Goal: Task Accomplishment & Management: Complete application form

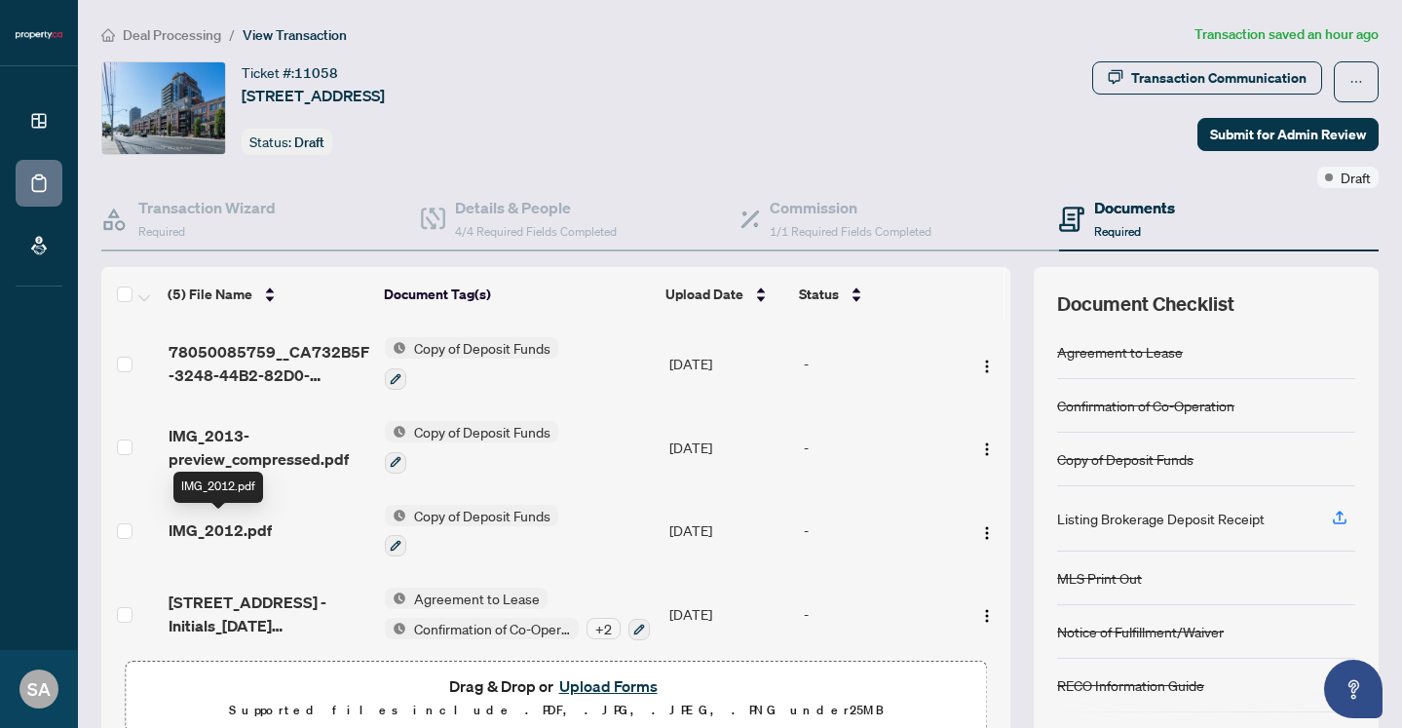
click at [236, 525] on span "IMG_2012.pdf" at bounding box center [220, 529] width 103 height 23
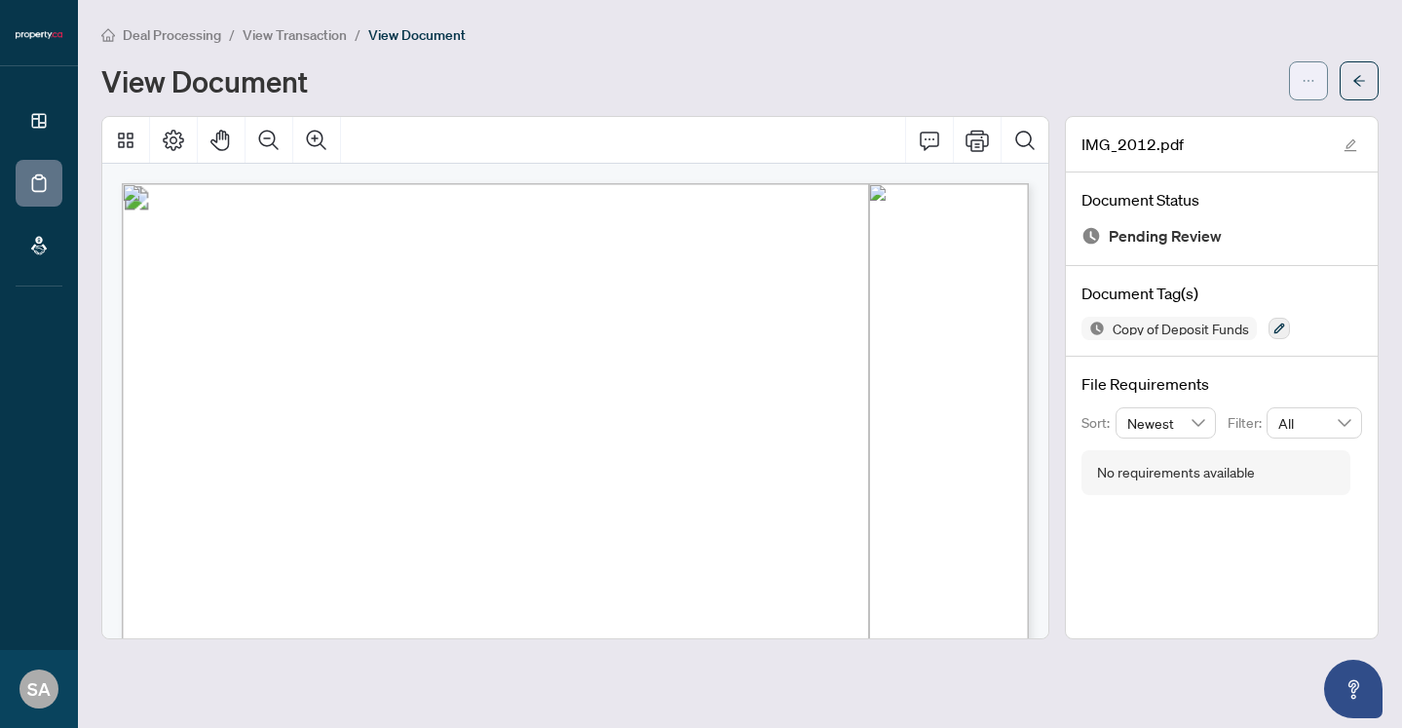
click at [1309, 78] on icon "ellipsis" at bounding box center [1309, 81] width 14 height 14
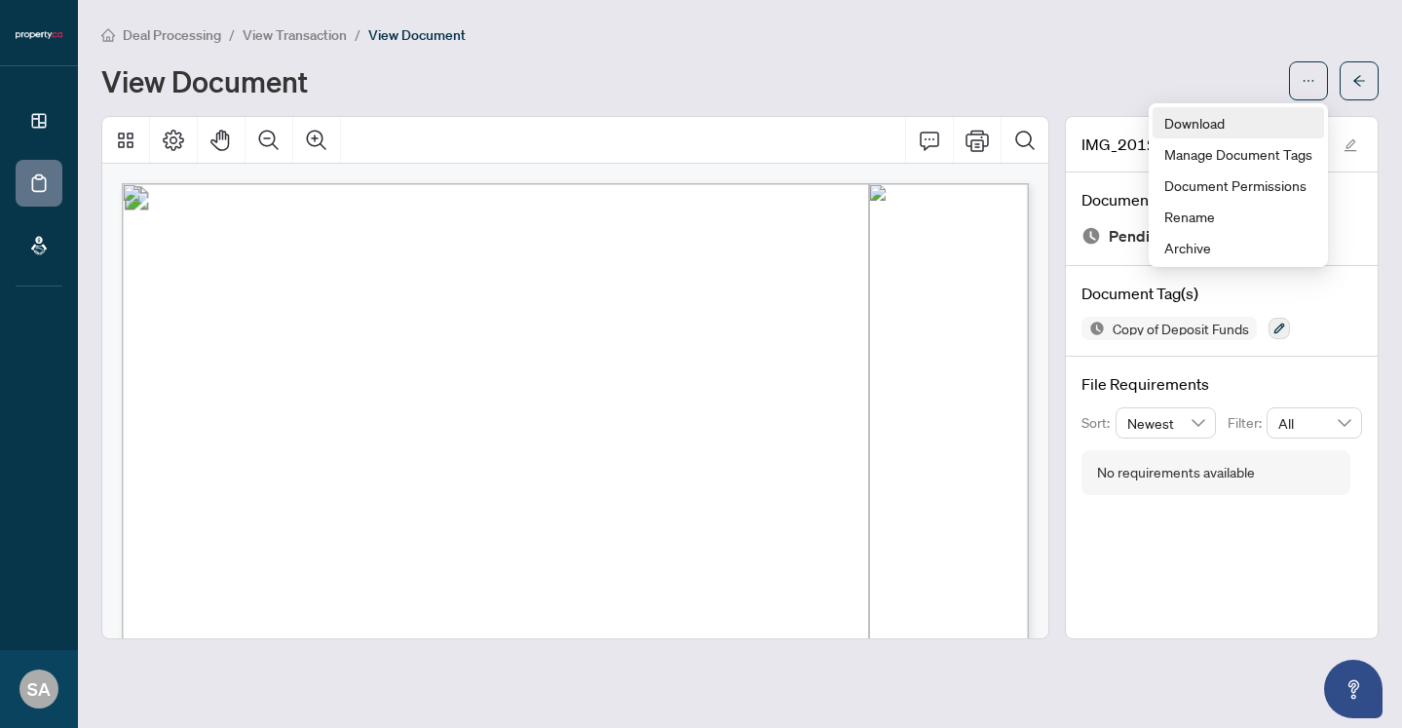
click at [1228, 121] on span "Download" at bounding box center [1238, 122] width 148 height 21
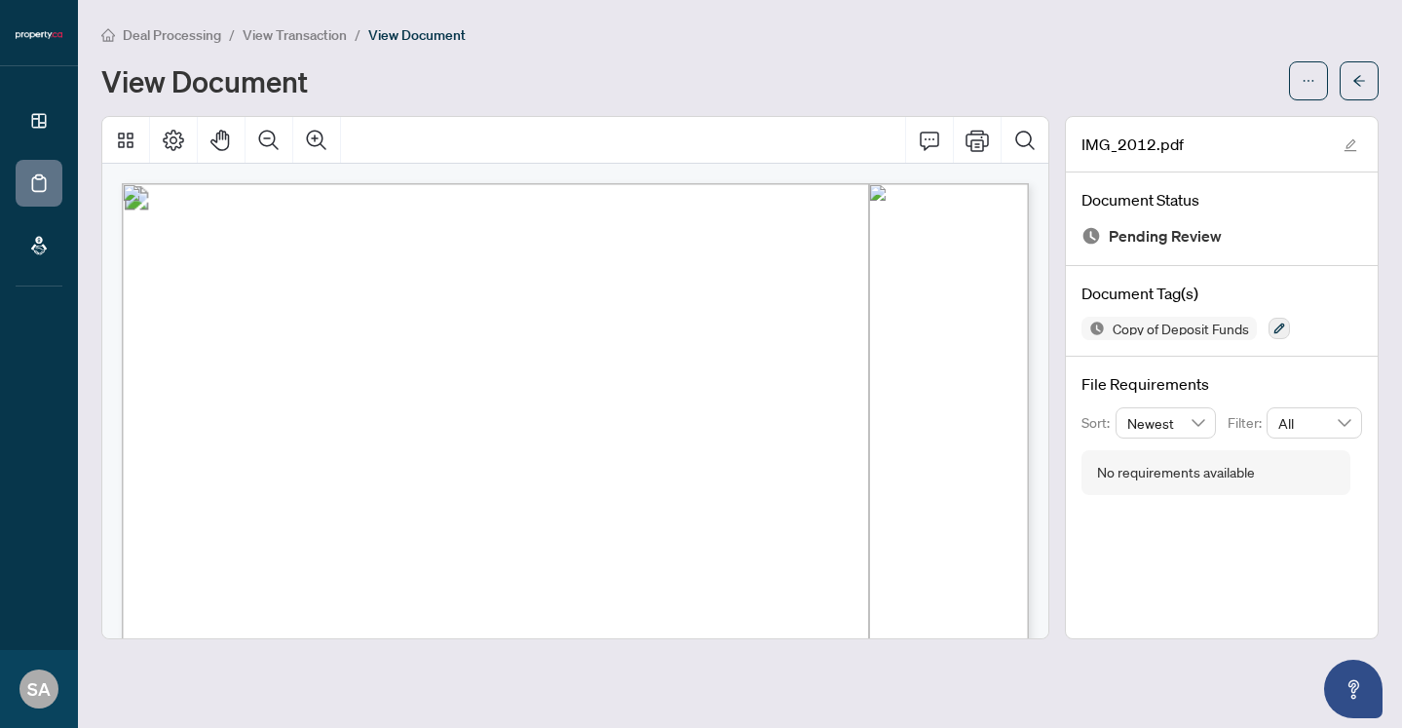
click at [638, 137] on div at bounding box center [575, 140] width 946 height 47
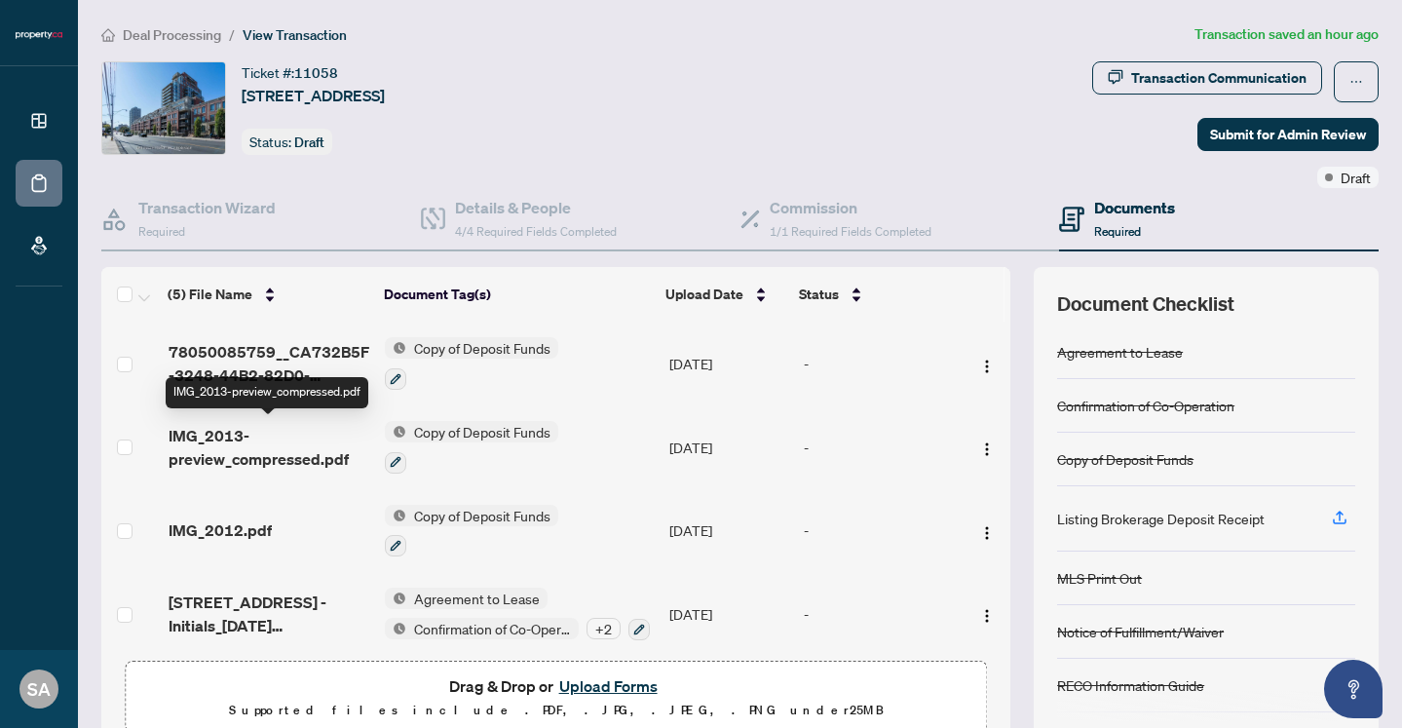
click at [214, 438] on span "IMG_2013-preview_compressed.pdf" at bounding box center [270, 447] width 202 height 47
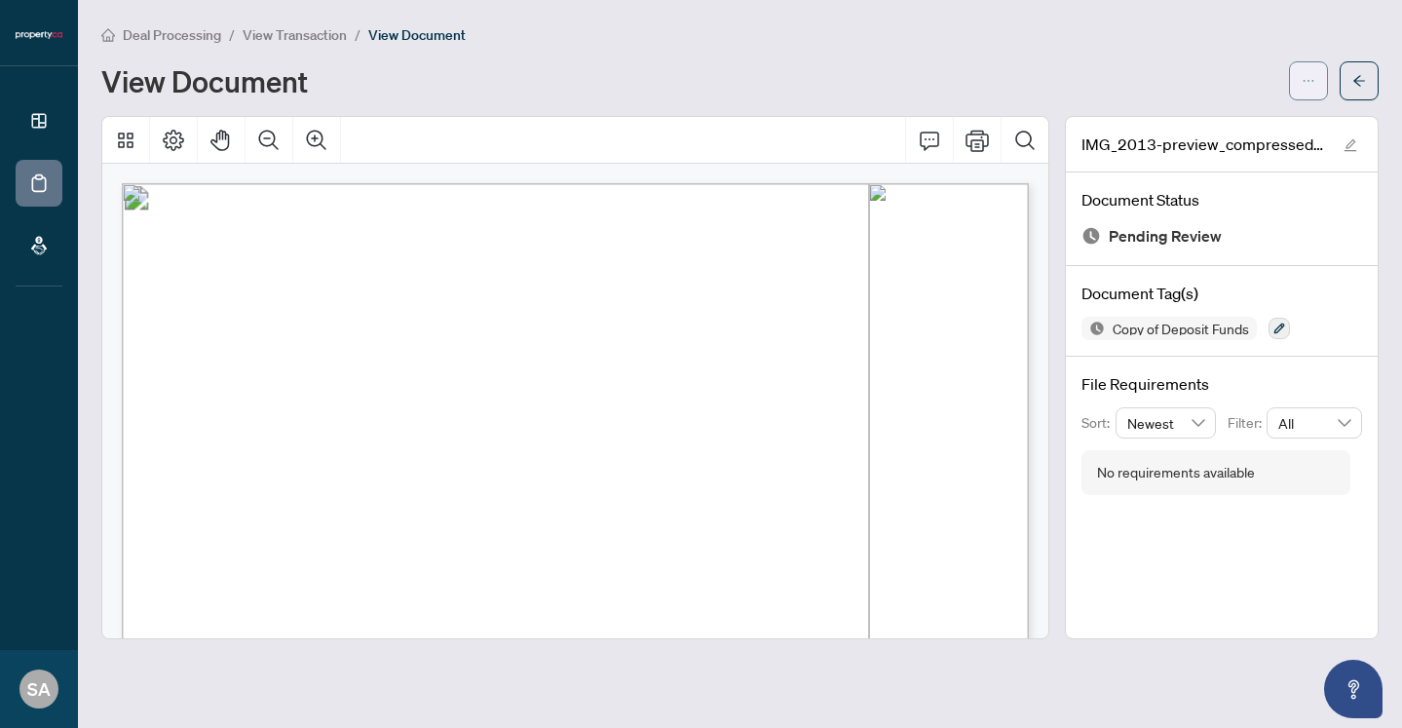
click at [1304, 88] on span "button" at bounding box center [1309, 80] width 14 height 31
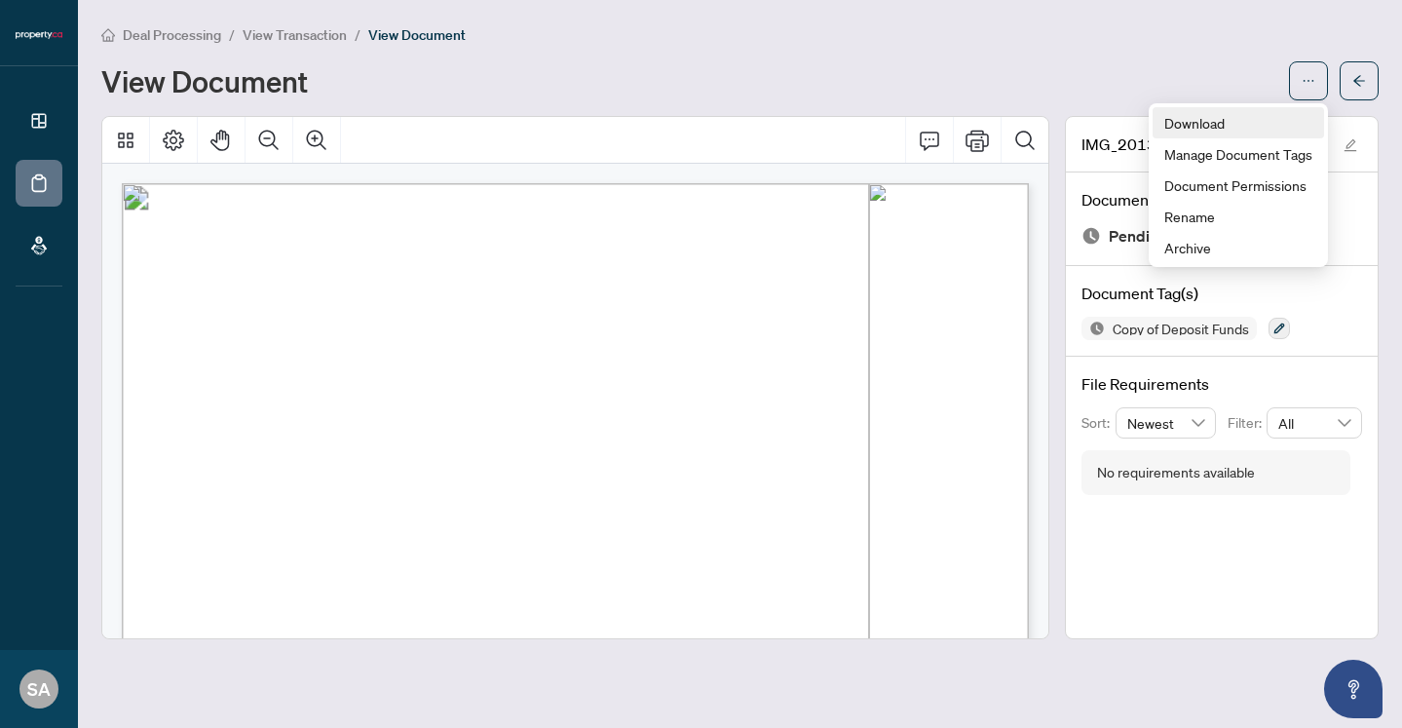
click at [1213, 119] on span "Download" at bounding box center [1238, 122] width 148 height 21
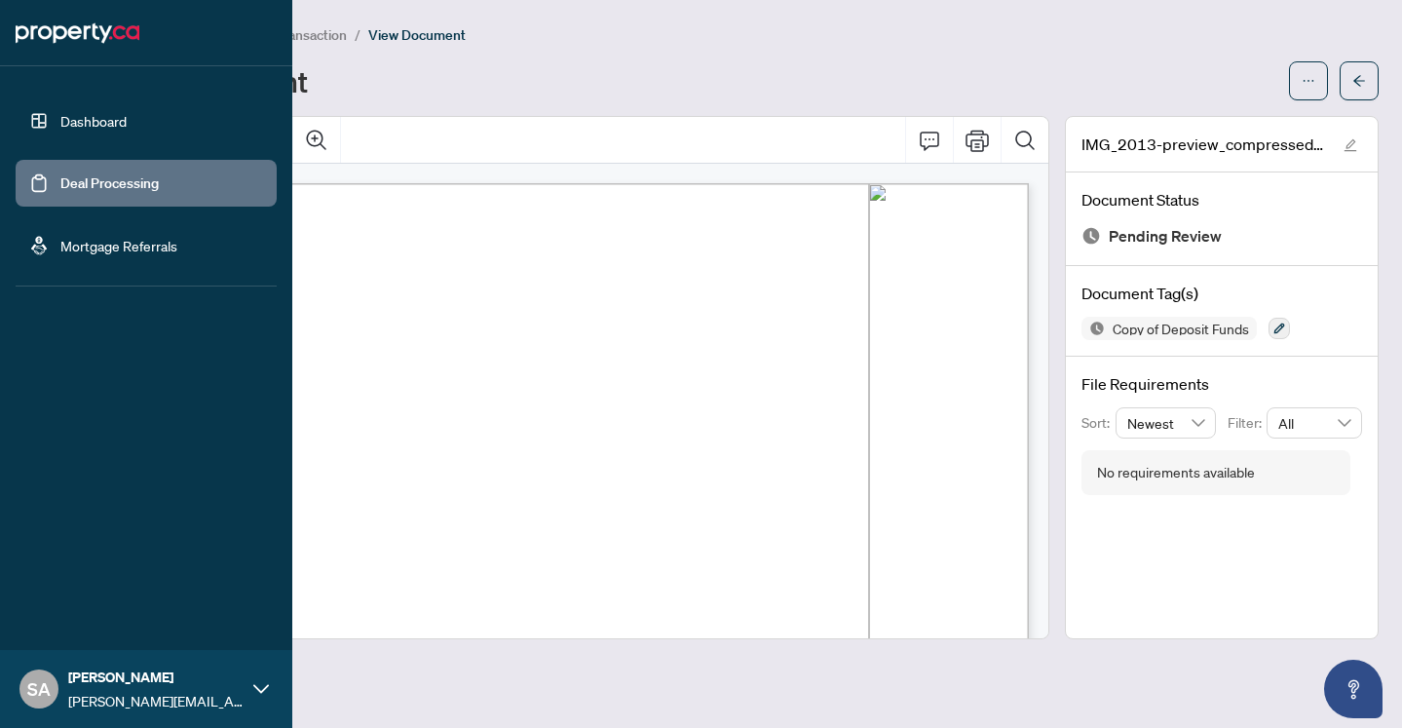
click at [60, 179] on link "Deal Processing" at bounding box center [109, 183] width 98 height 18
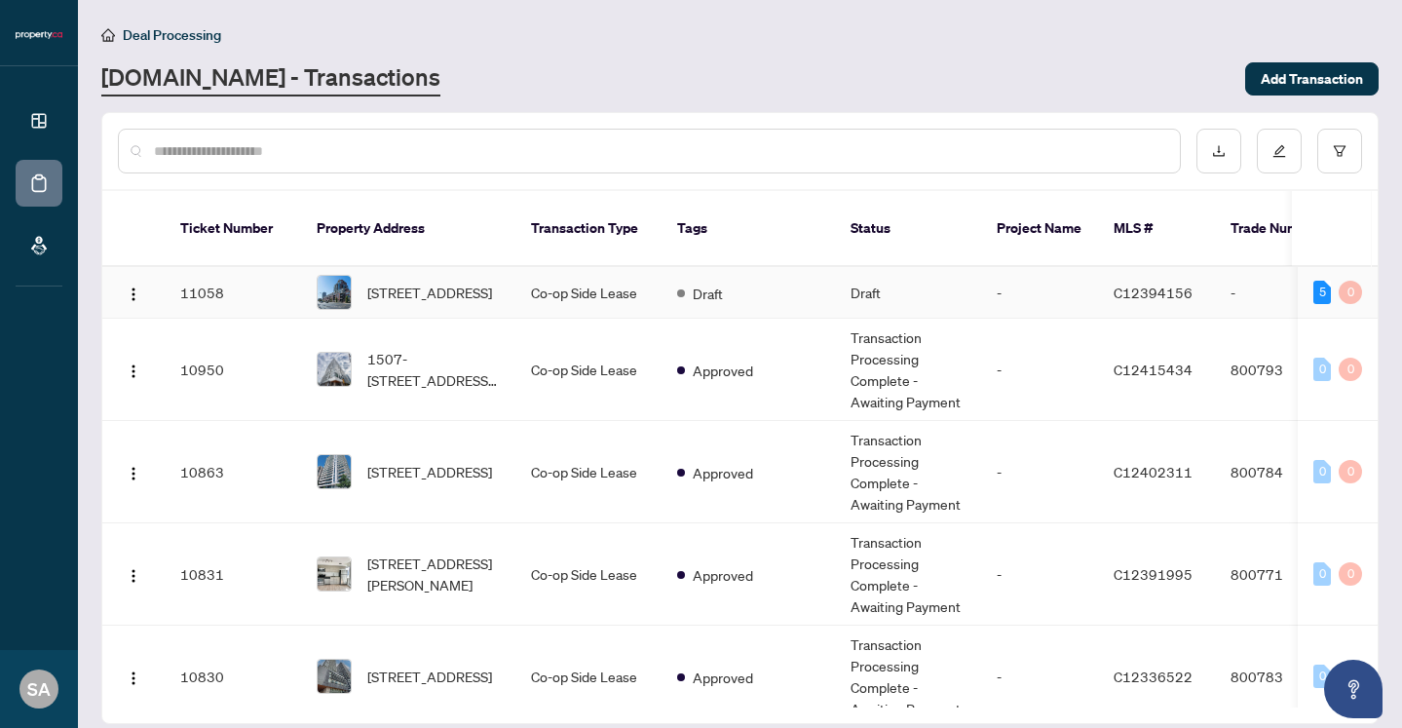
click at [421, 282] on span "[STREET_ADDRESS]" at bounding box center [429, 292] width 125 height 21
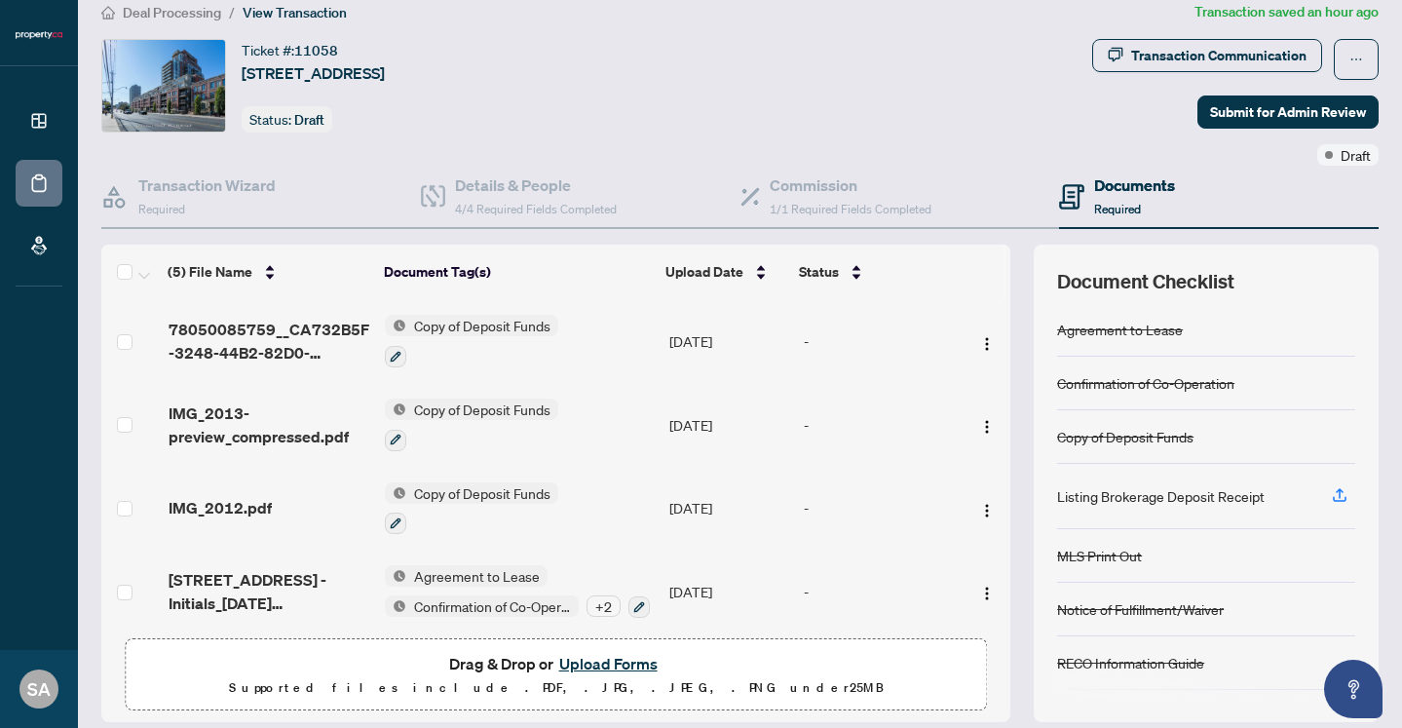
scroll to position [57, 0]
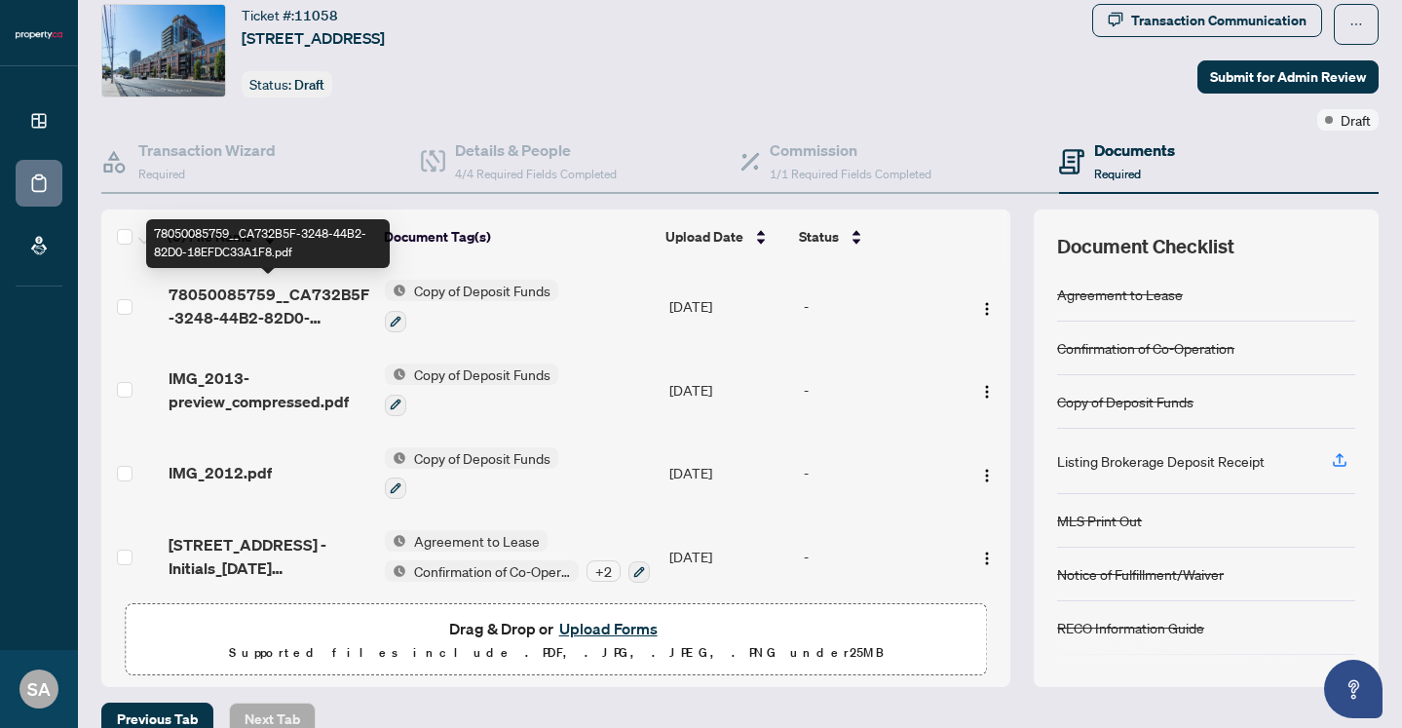
click at [255, 306] on span "78050085759__CA732B5F-3248-44B2-82D0-18EFDC33A1F8.pdf" at bounding box center [270, 306] width 202 height 47
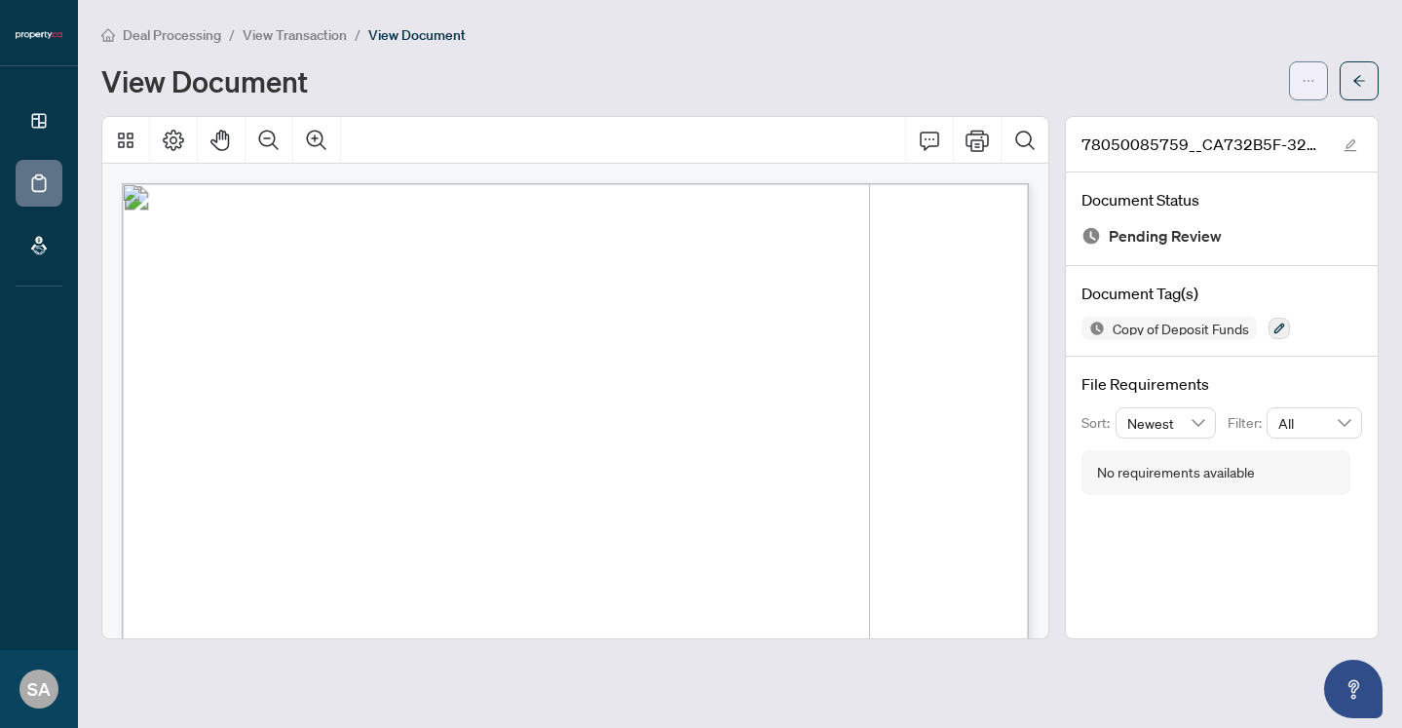
click at [1315, 82] on button "button" at bounding box center [1308, 80] width 39 height 39
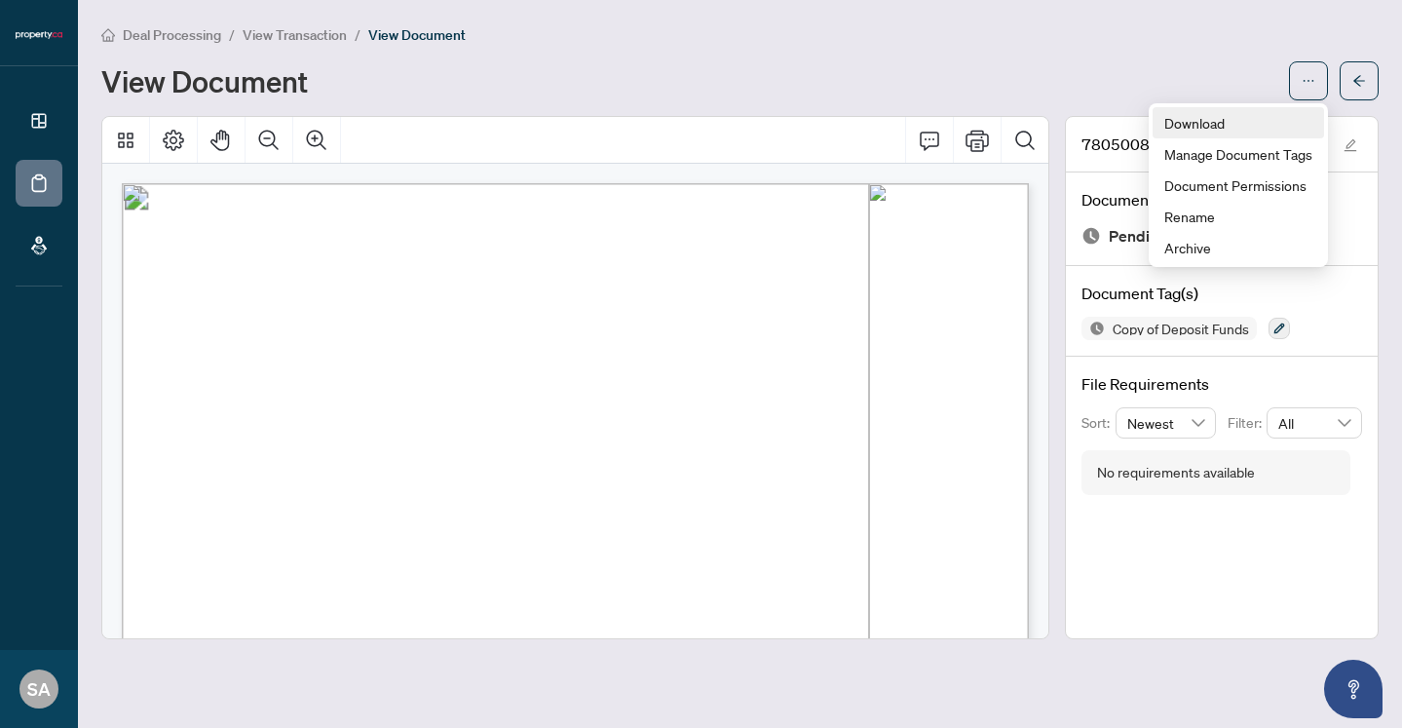
click at [1241, 121] on span "Download" at bounding box center [1238, 122] width 148 height 21
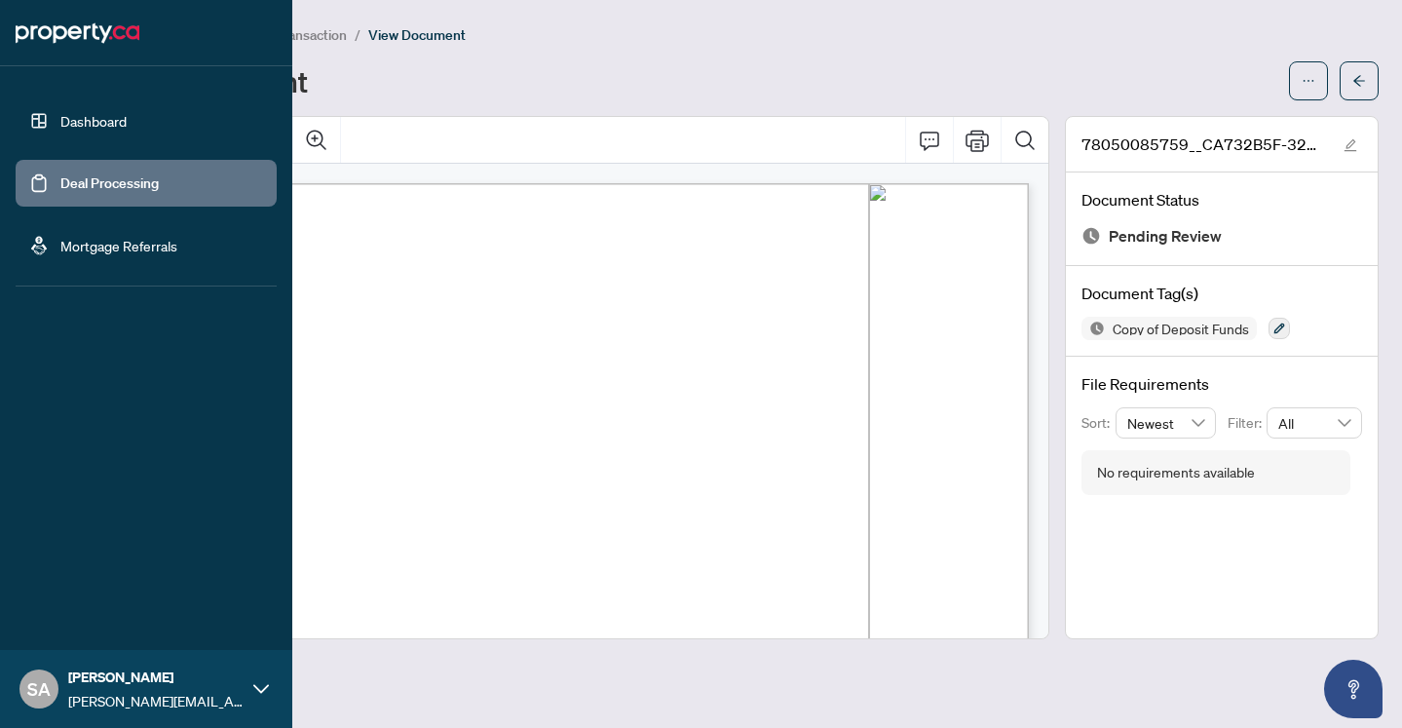
click at [60, 174] on link "Deal Processing" at bounding box center [109, 183] width 98 height 18
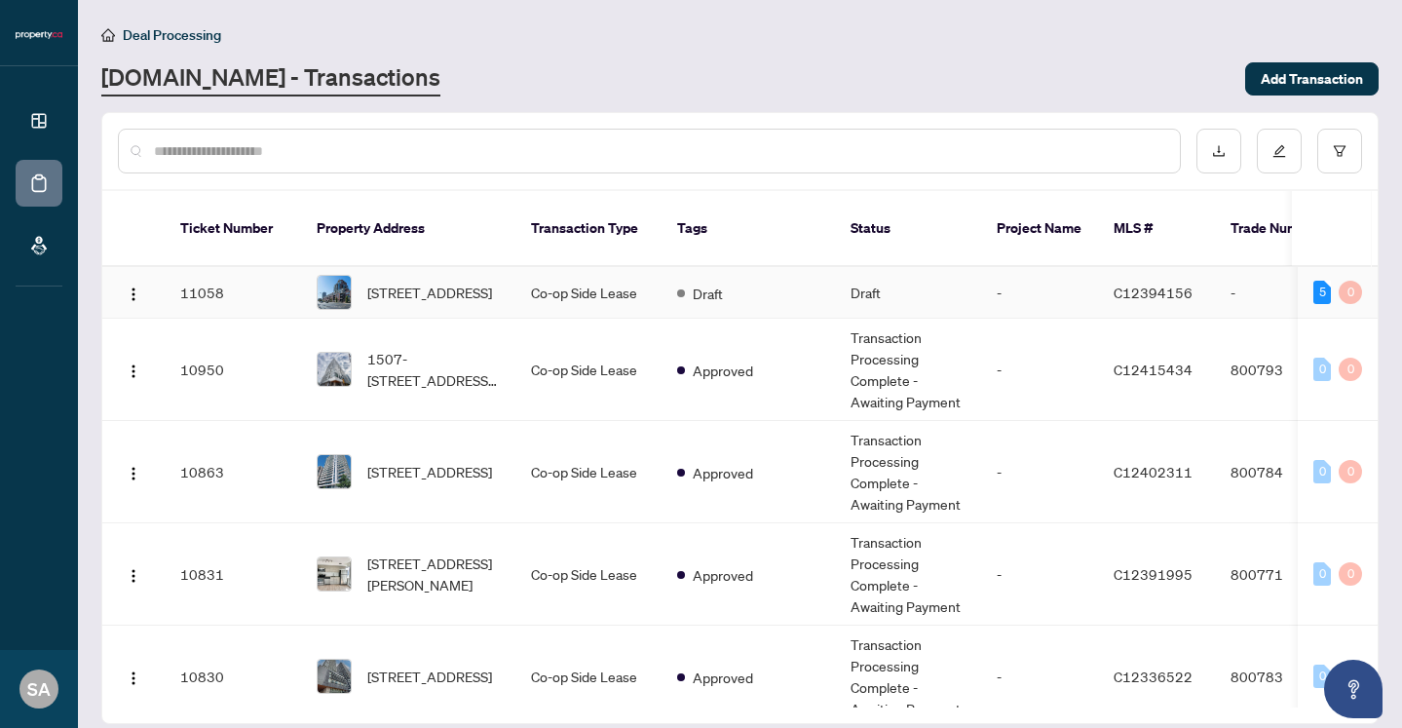
click at [413, 282] on span "[STREET_ADDRESS]" at bounding box center [429, 292] width 125 height 21
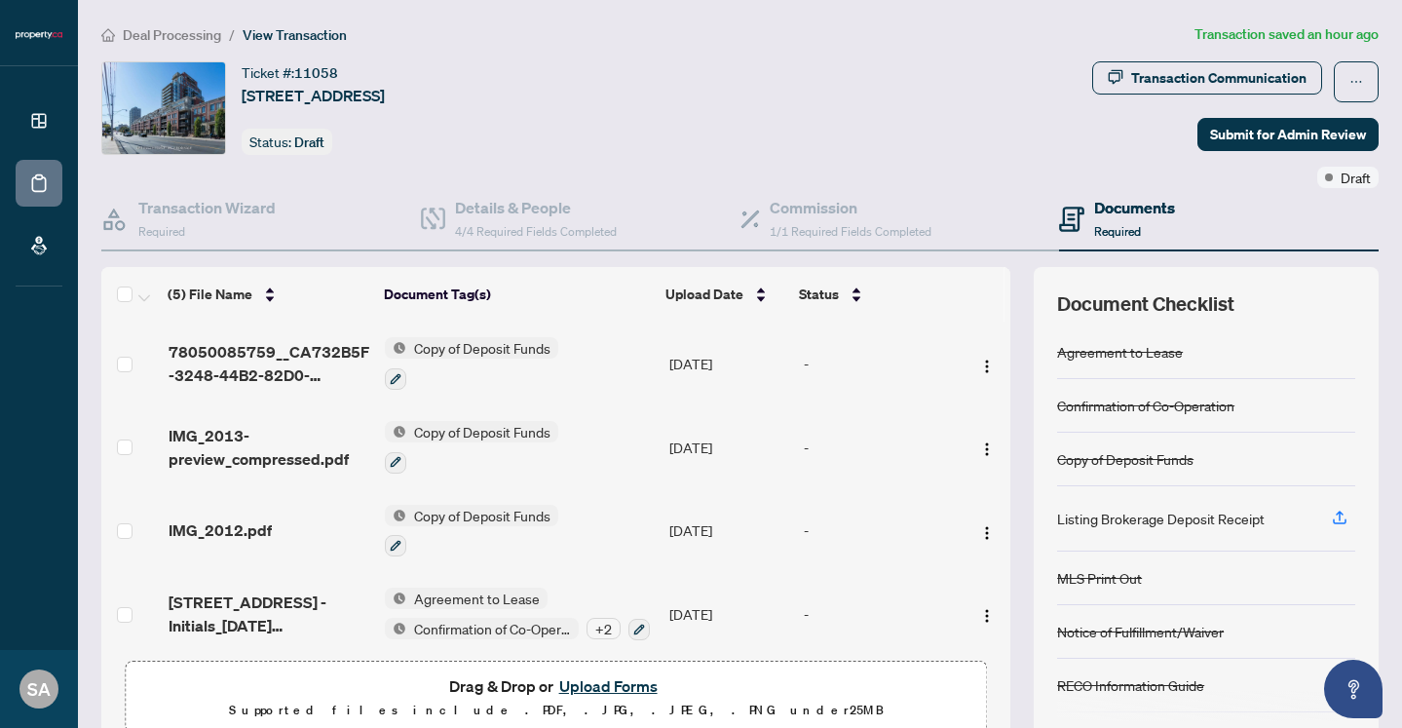
scroll to position [91, 0]
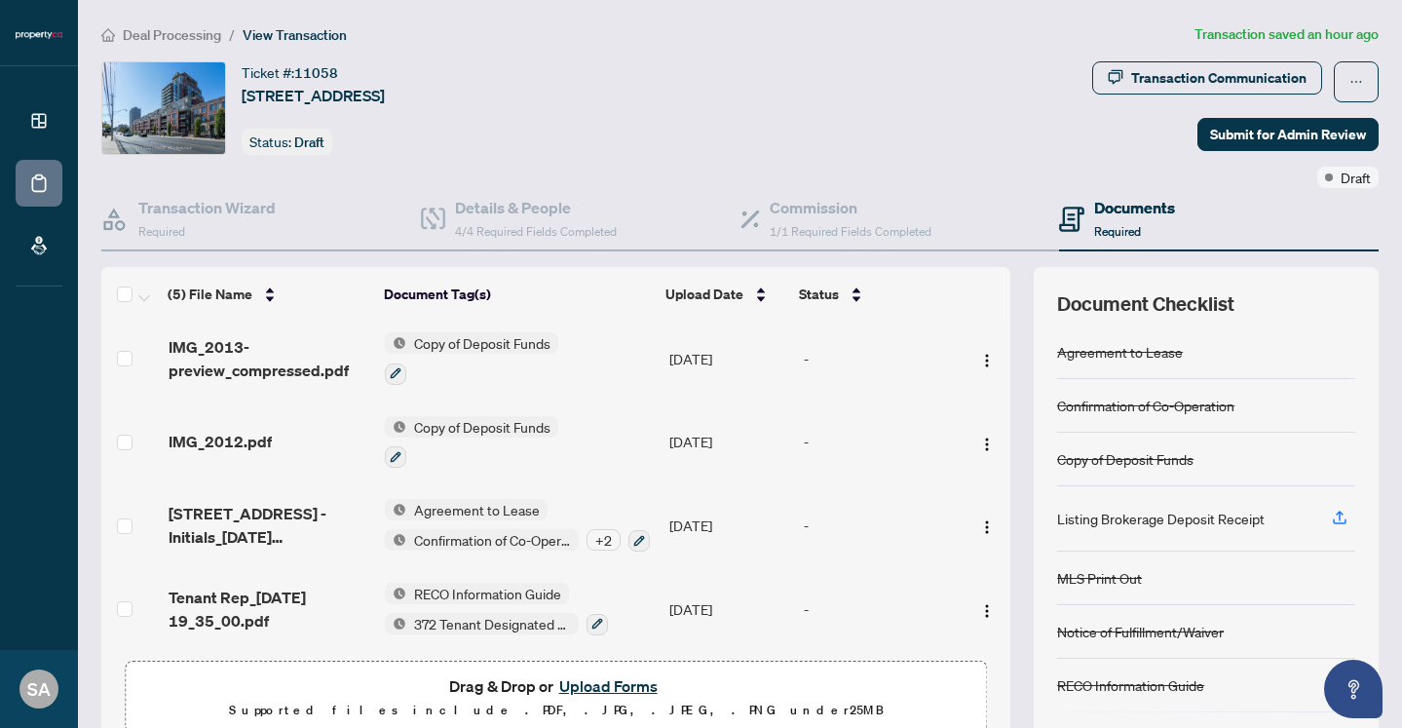
click at [598, 682] on button "Upload Forms" at bounding box center [608, 685] width 110 height 25
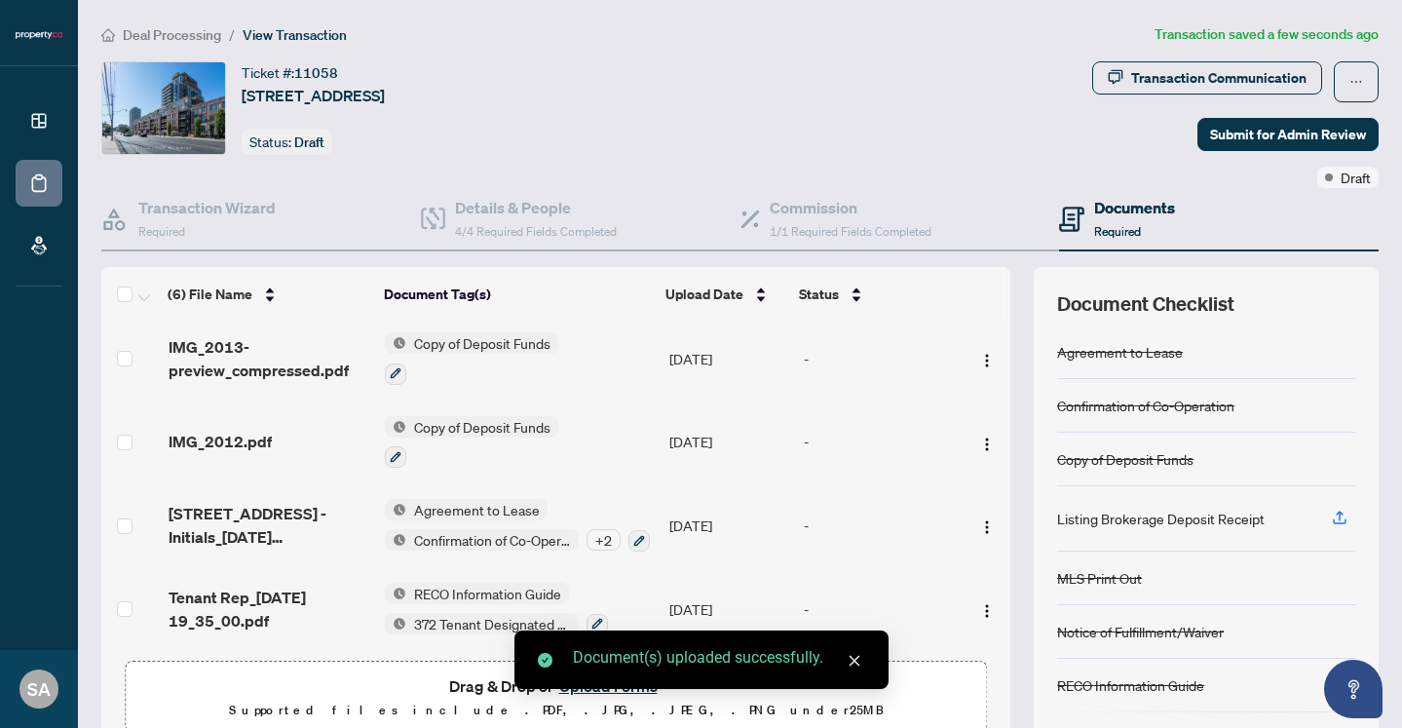
scroll to position [0, 0]
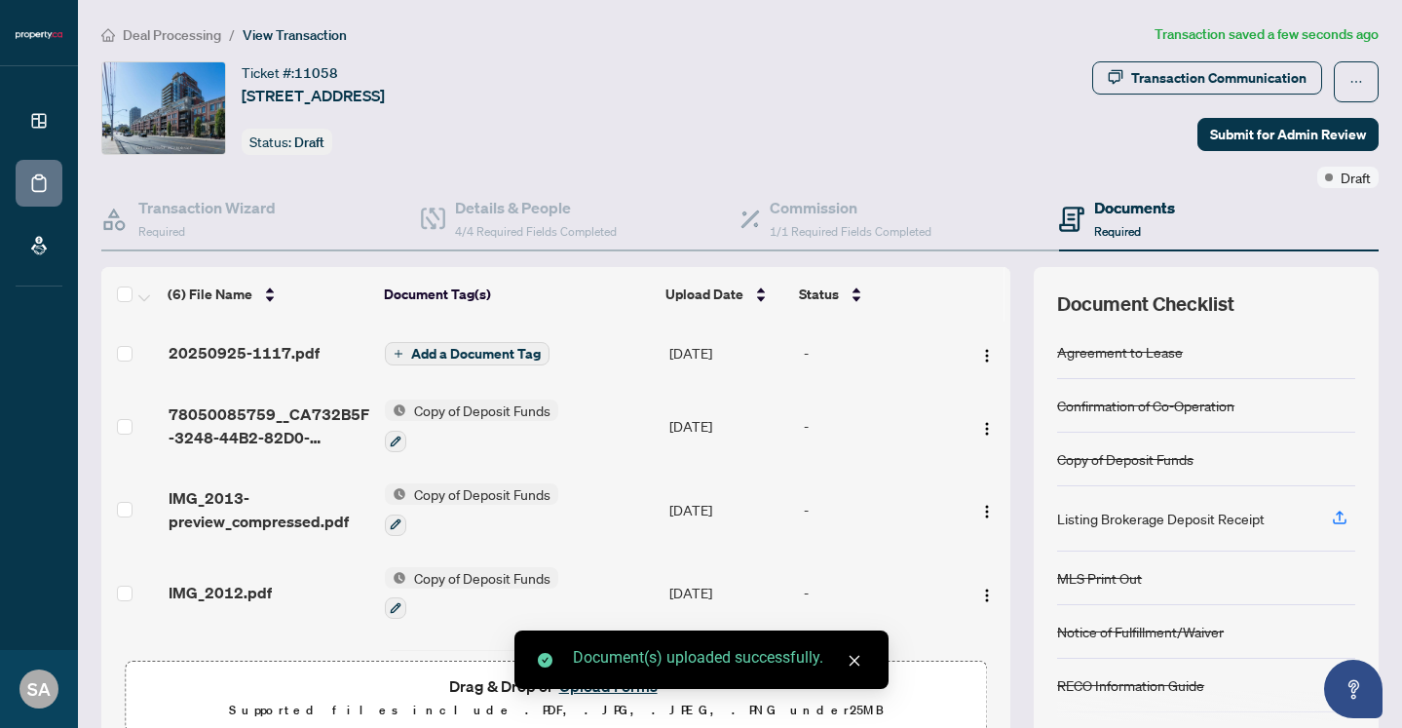
click at [480, 347] on span "Add a Document Tag" at bounding box center [476, 354] width 130 height 14
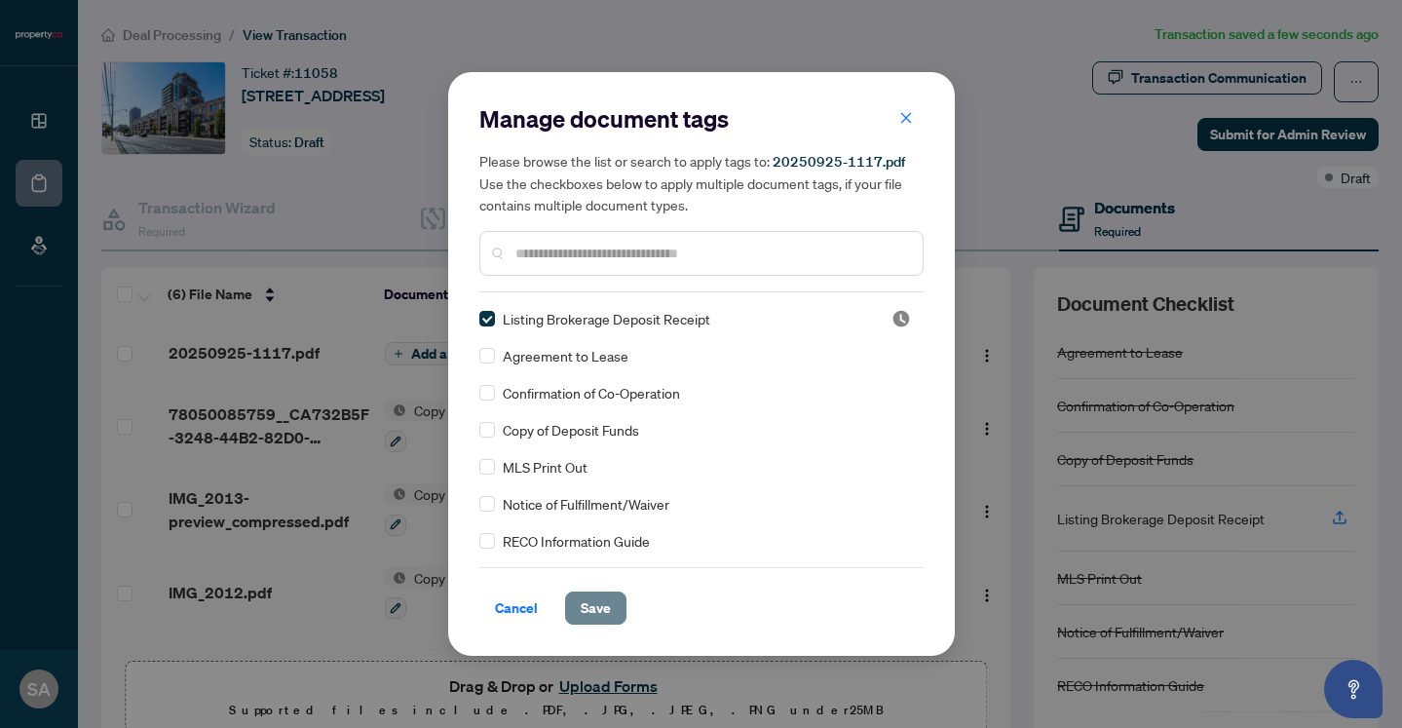
click at [607, 608] on span "Save" at bounding box center [596, 607] width 30 height 31
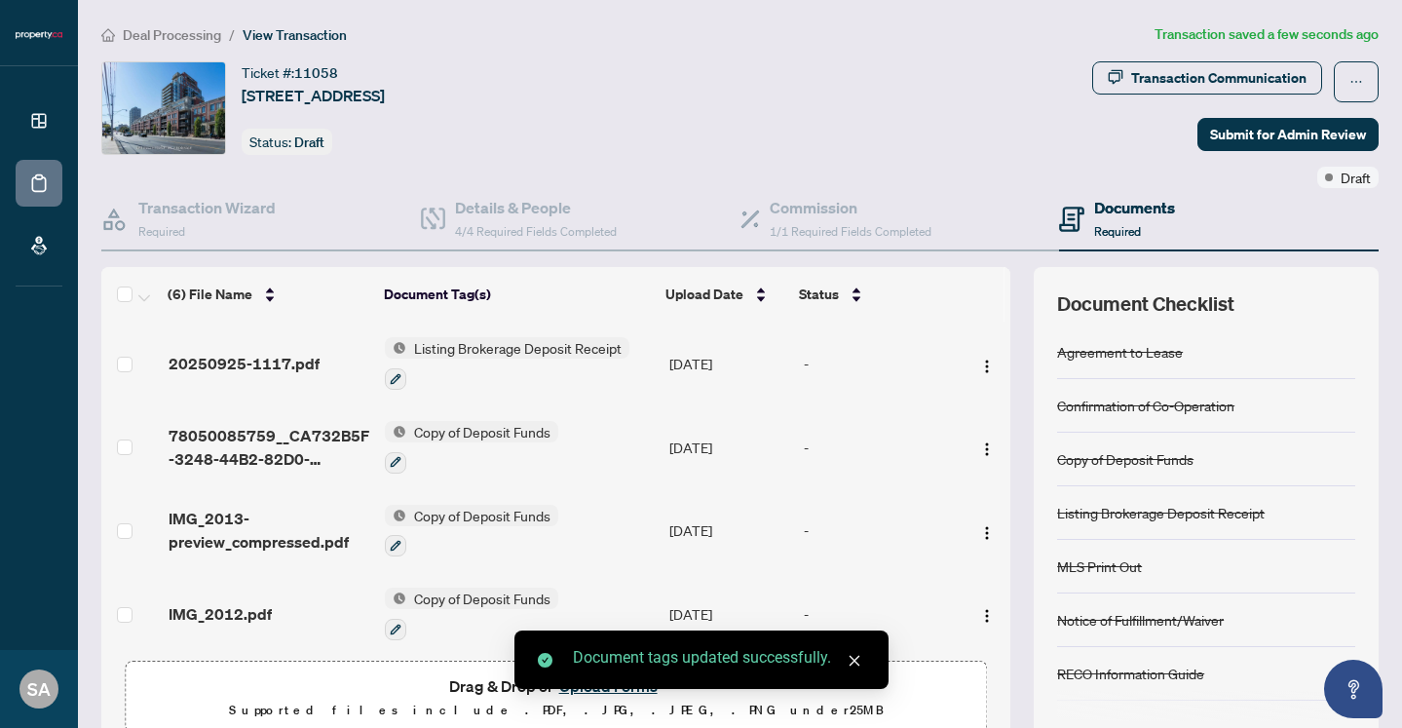
scroll to position [172, 0]
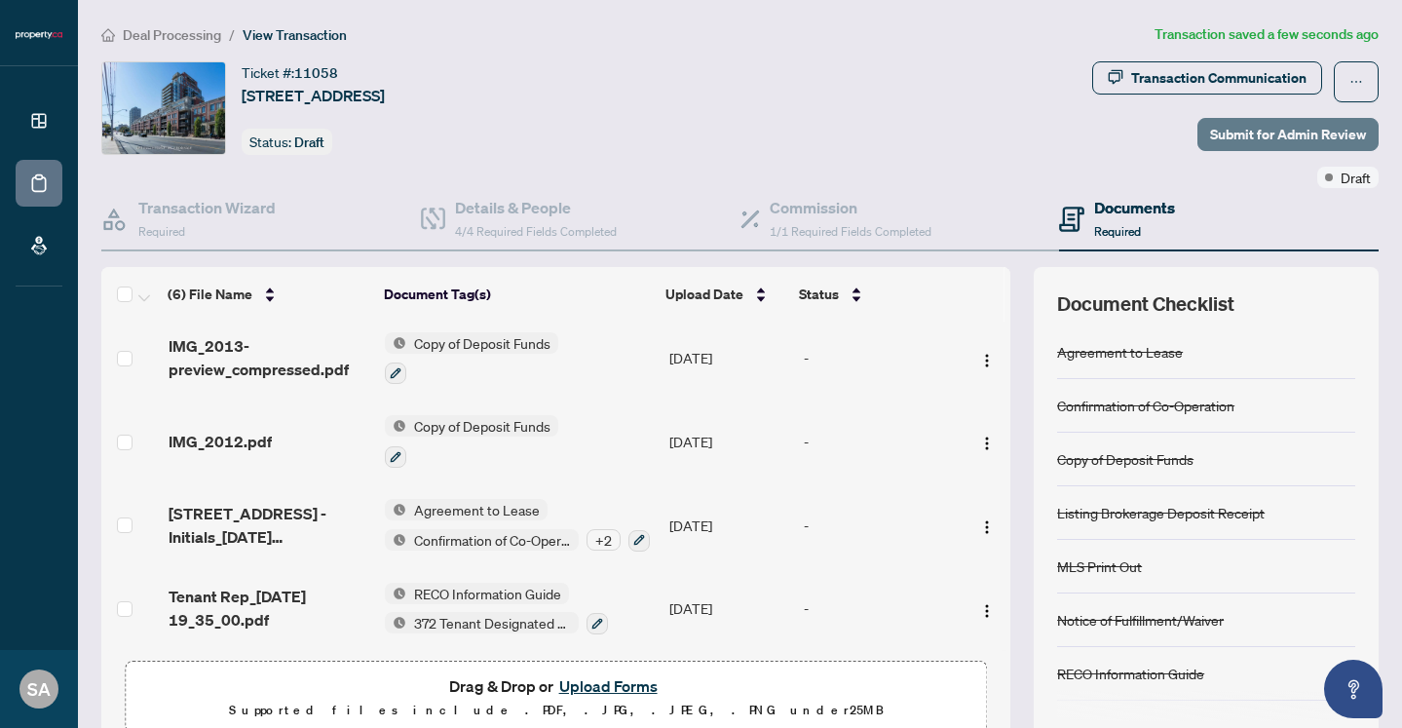
click at [1241, 140] on span "Submit for Admin Review" at bounding box center [1288, 134] width 156 height 31
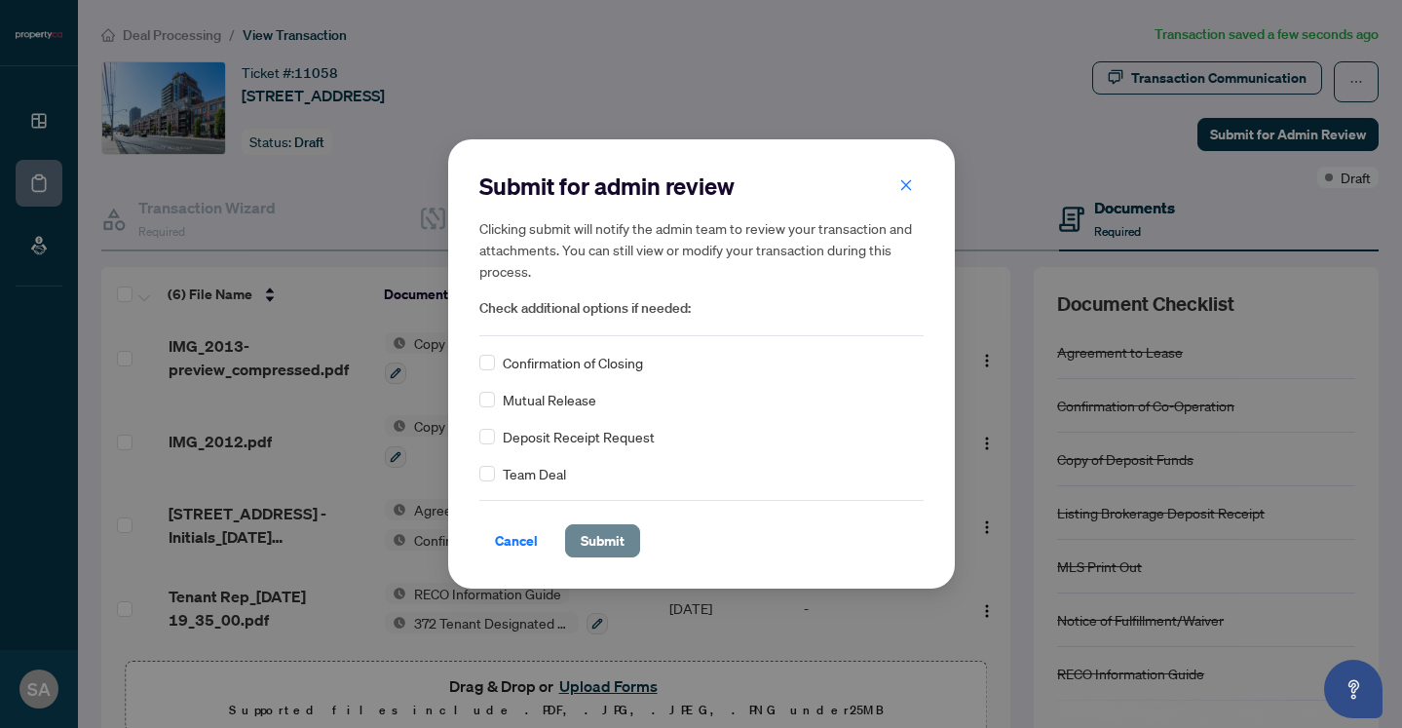
click at [602, 544] on span "Submit" at bounding box center [603, 540] width 44 height 31
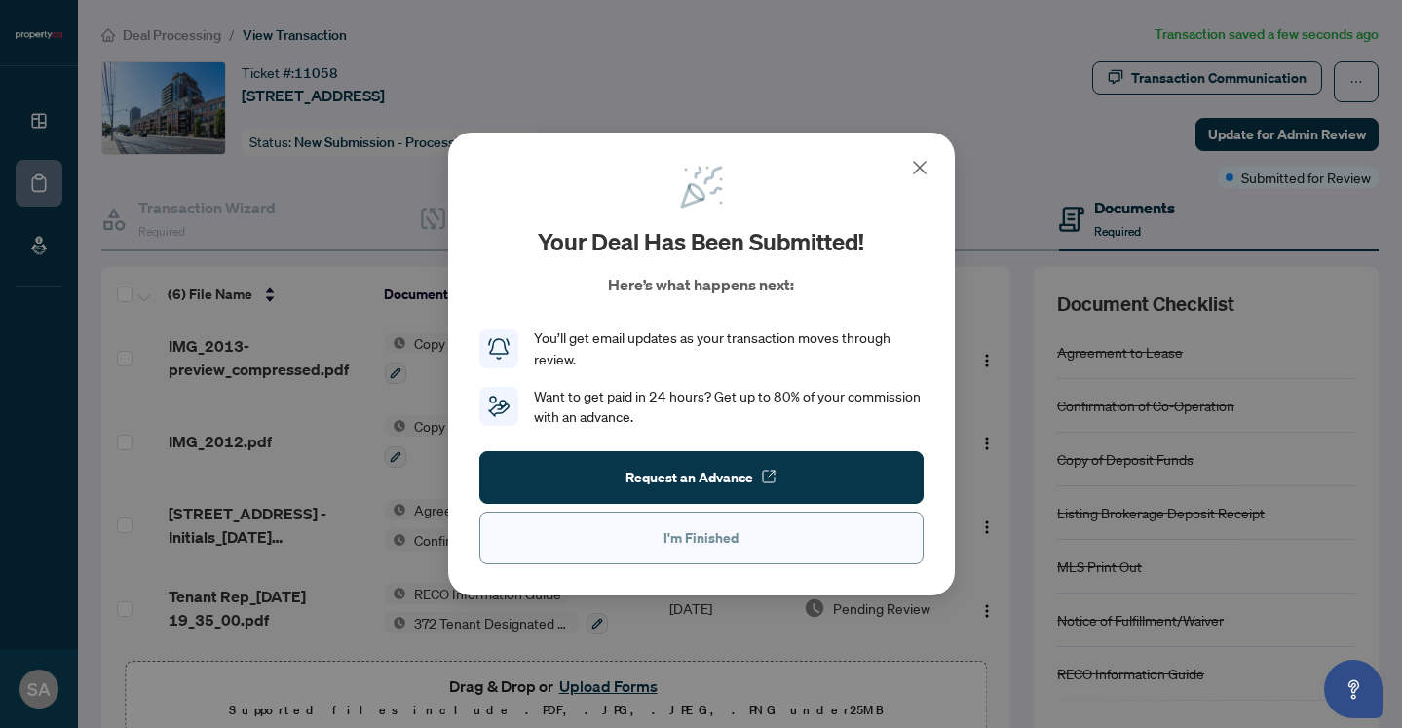
click at [701, 539] on span "I'm Finished" at bounding box center [701, 537] width 75 height 31
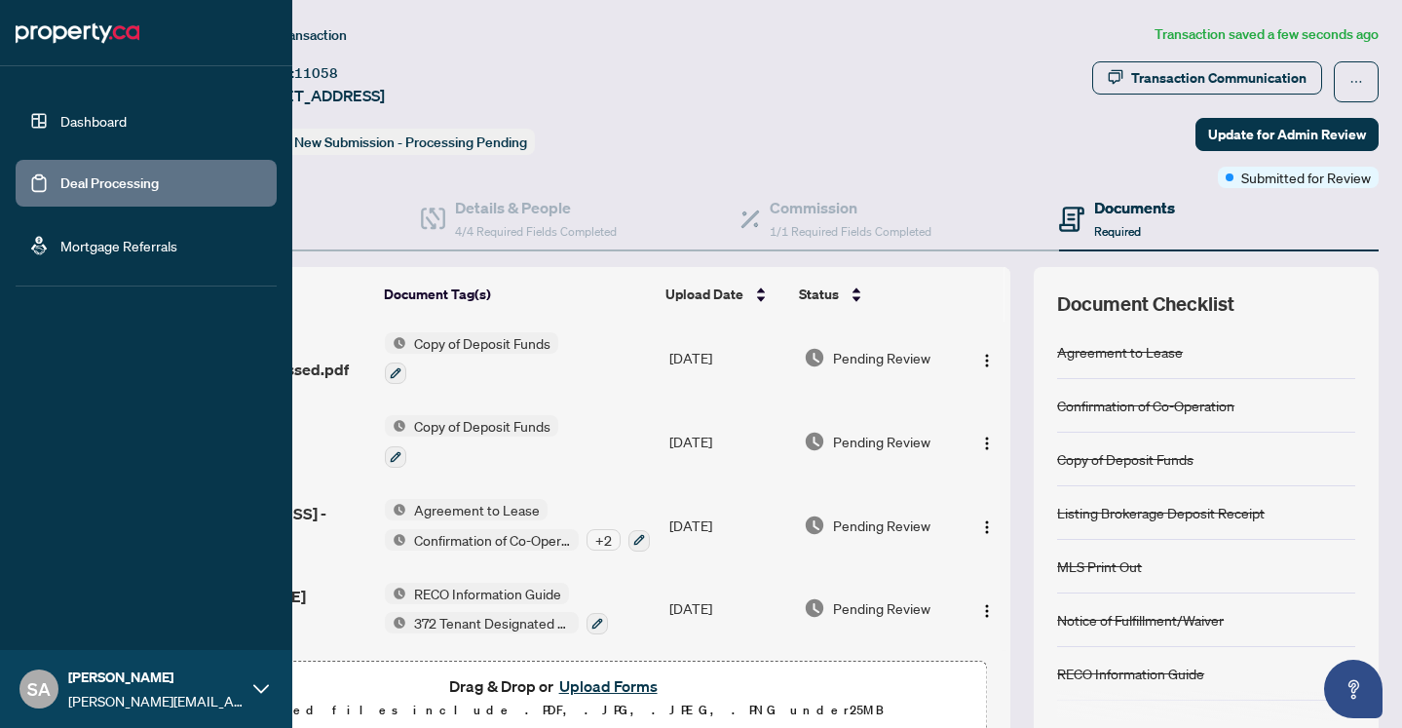
click at [60, 190] on link "Deal Processing" at bounding box center [109, 183] width 98 height 18
